Goal: Navigation & Orientation: Find specific page/section

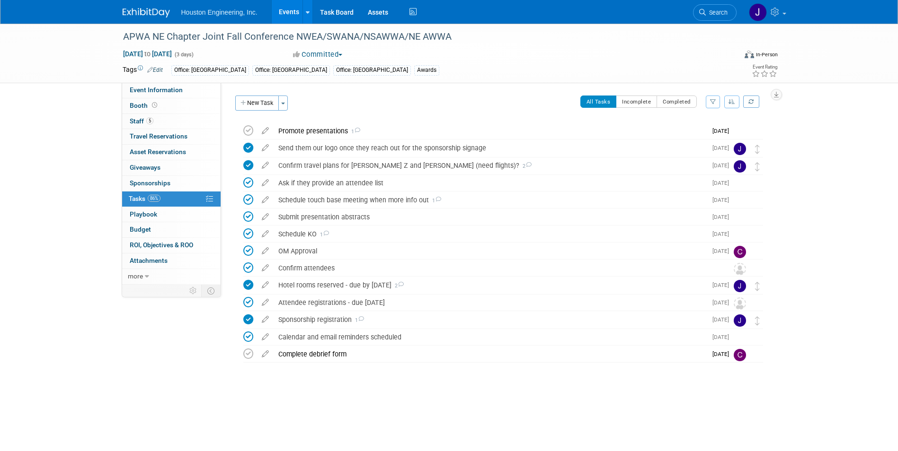
drag, startPoint x: 428, startPoint y: 407, endPoint x: 373, endPoint y: 369, distance: 66.3
click at [425, 405] on div "APWA NE Chapter Joint Fall Conference NWEA/SWANA/NSAWWA/NE AWWA [DATE] to [DATE…" at bounding box center [449, 222] width 898 height 397
click at [291, 9] on link "Events" at bounding box center [289, 12] width 35 height 24
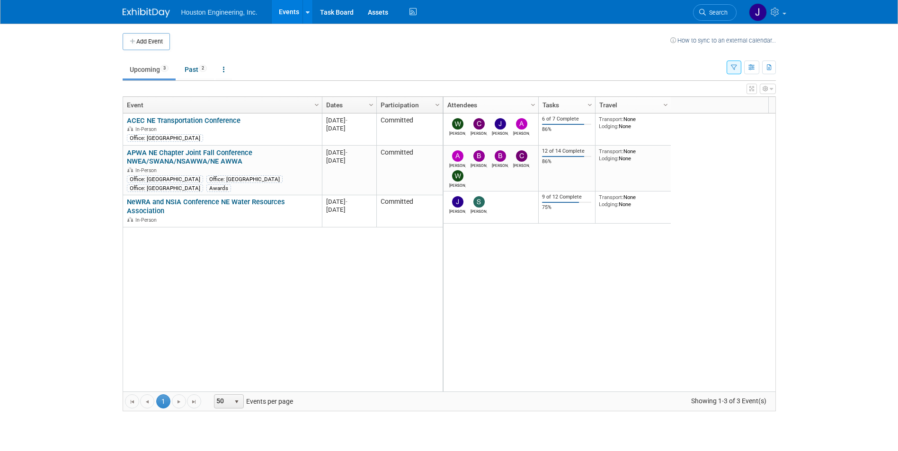
click at [48, 252] on body "Houston Engineering, Inc. Events Add Event Bulk Upload Events Shareable Event B…" at bounding box center [449, 225] width 898 height 451
drag, startPoint x: 534, startPoint y: 308, endPoint x: 532, endPoint y: 290, distance: 18.1
click at [534, 297] on div "[PERSON_NAME] [PERSON_NAME] [PERSON_NAME] 6 of 7 Complete 86% Transport: None L…" at bounding box center [608, 253] width 333 height 278
